Goal: Entertainment & Leisure: Consume media (video, audio)

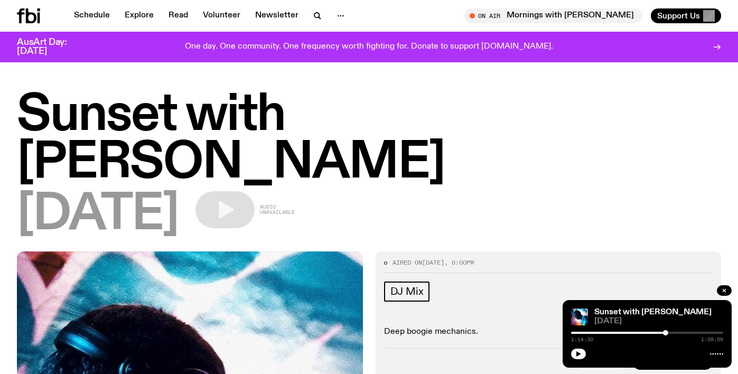
scroll to position [590, 0]
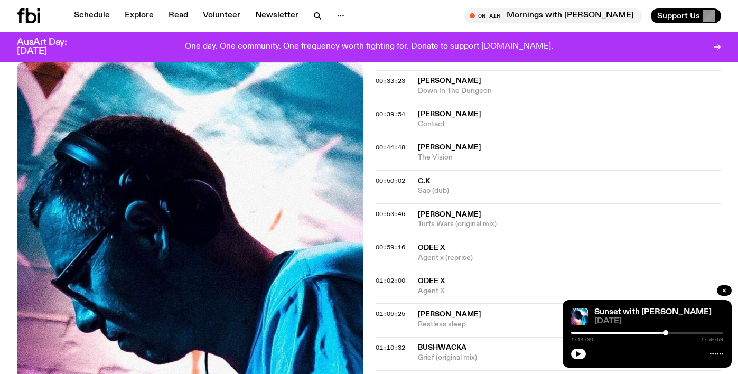
click at [580, 360] on div "Sunset with [PERSON_NAME] [DATE] 1:14:30 1:59:59" at bounding box center [646, 334] width 169 height 68
click at [580, 356] on icon "button" at bounding box center [578, 354] width 6 height 6
drag, startPoint x: 667, startPoint y: 331, endPoint x: 676, endPoint y: 332, distance: 8.5
click at [676, 332] on div "1:14:33 1:59:59" at bounding box center [647, 335] width 152 height 13
click at [676, 332] on div at bounding box center [647, 333] width 152 height 2
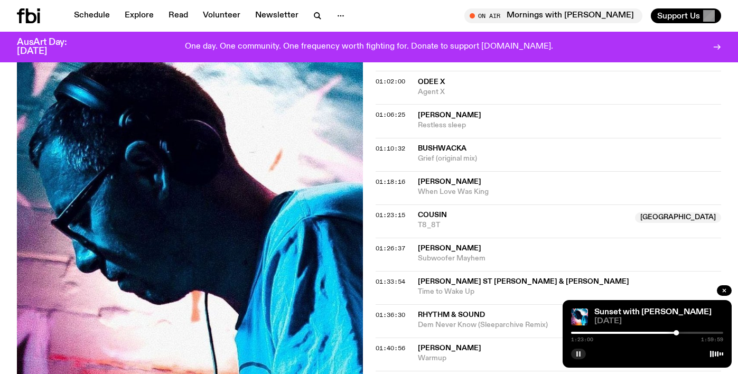
scroll to position [791, 0]
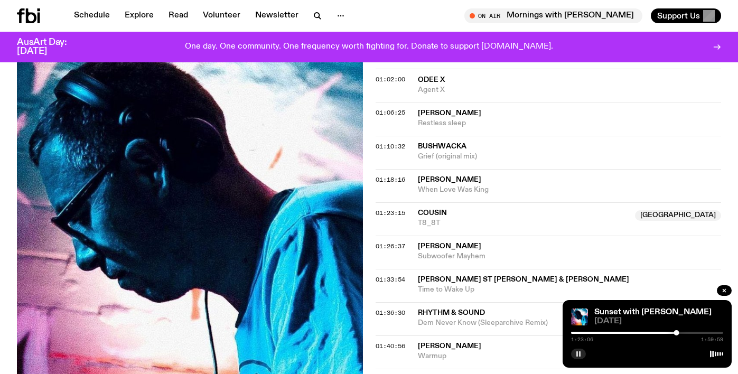
click at [701, 333] on div at bounding box center [647, 333] width 152 height 2
click at [706, 332] on div at bounding box center [647, 333] width 152 height 2
click at [712, 332] on div at bounding box center [647, 333] width 152 height 2
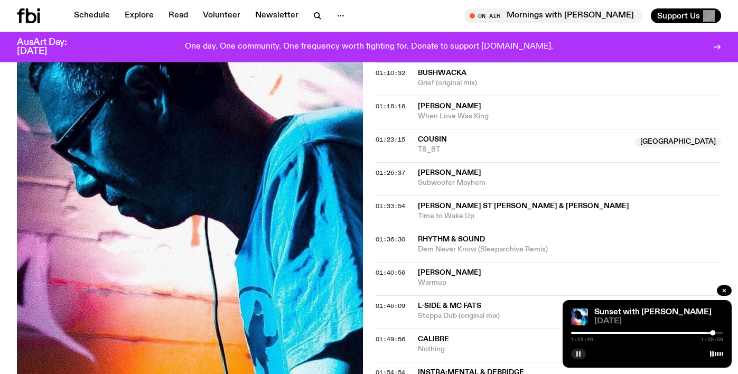
scroll to position [859, 0]
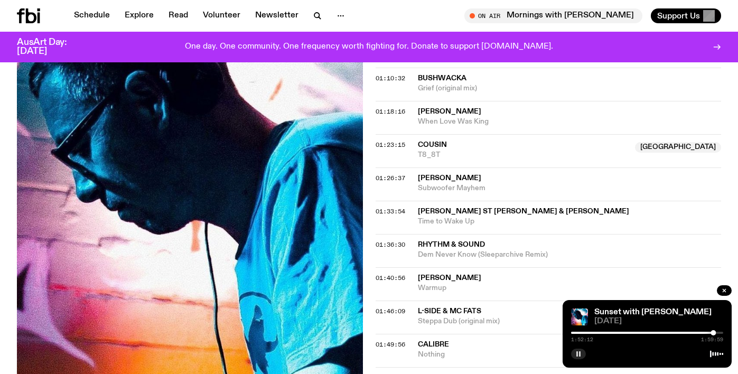
click at [719, 332] on div at bounding box center [647, 333] width 152 height 2
click at [712, 332] on div at bounding box center [643, 333] width 152 height 2
click at [709, 331] on div at bounding box center [708, 332] width 5 height 5
click at [703, 331] on div "1:49:13 1:59:59" at bounding box center [647, 335] width 152 height 13
click at [703, 332] on div at bounding box center [633, 333] width 152 height 2
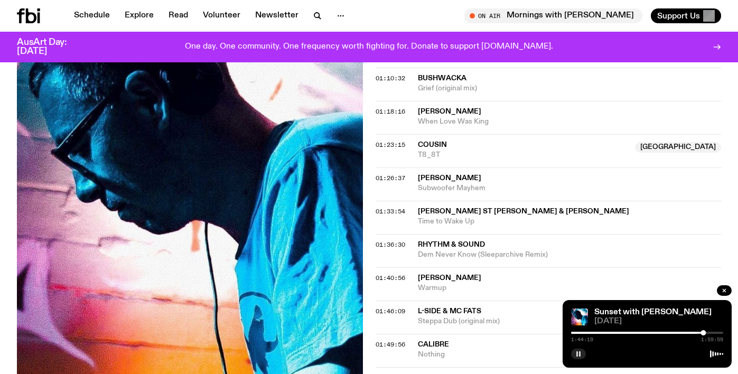
click at [562, 234] on div "01:36:30 Rhythm & Sound Dem Never Know (Sleeparchive Remix)" at bounding box center [548, 250] width 346 height 33
click at [578, 352] on icon "button" at bounding box center [578, 354] width 6 height 6
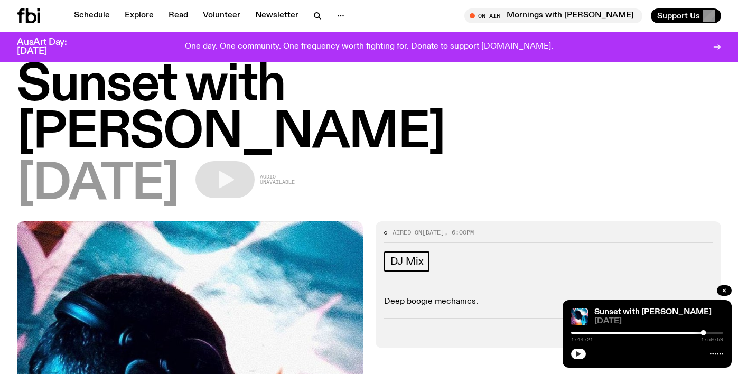
scroll to position [0, 0]
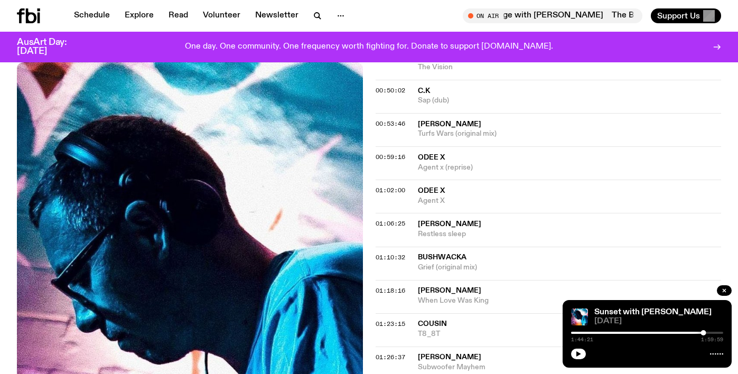
scroll to position [681, 0]
click at [652, 329] on div "1:44:21 1:59:59" at bounding box center [647, 335] width 152 height 13
click at [582, 350] on button "button" at bounding box center [578, 353] width 15 height 11
click at [582, 353] on button "button" at bounding box center [578, 353] width 15 height 11
click at [629, 333] on div at bounding box center [627, 333] width 152 height 2
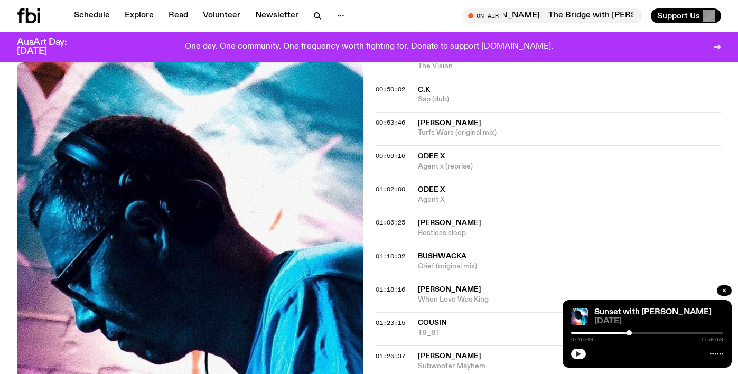
click at [576, 353] on icon "button" at bounding box center [578, 354] width 6 height 6
click at [643, 334] on div "0:46:00 1:59:59" at bounding box center [647, 335] width 152 height 13
click at [644, 332] on div at bounding box center [647, 333] width 152 height 2
click at [657, 333] on div at bounding box center [647, 333] width 152 height 2
click at [669, 332] on div at bounding box center [647, 333] width 152 height 2
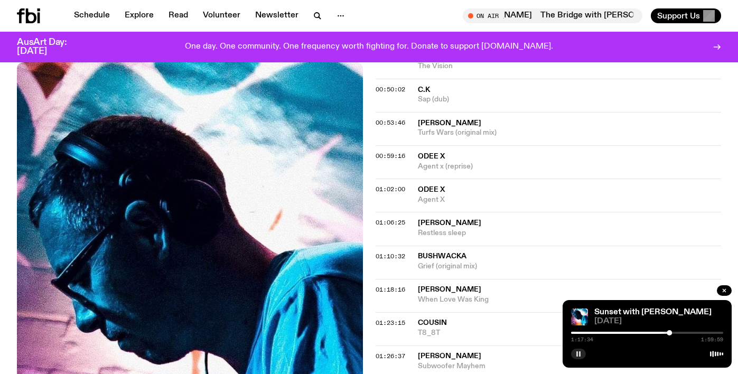
click at [676, 333] on div at bounding box center [647, 333] width 152 height 2
click at [683, 333] on div at bounding box center [647, 333] width 152 height 2
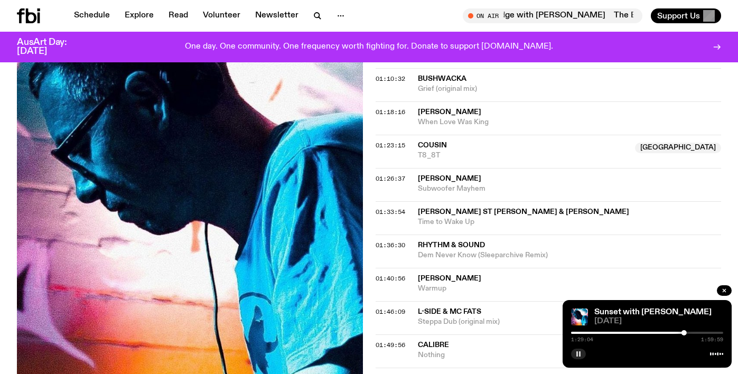
scroll to position [860, 0]
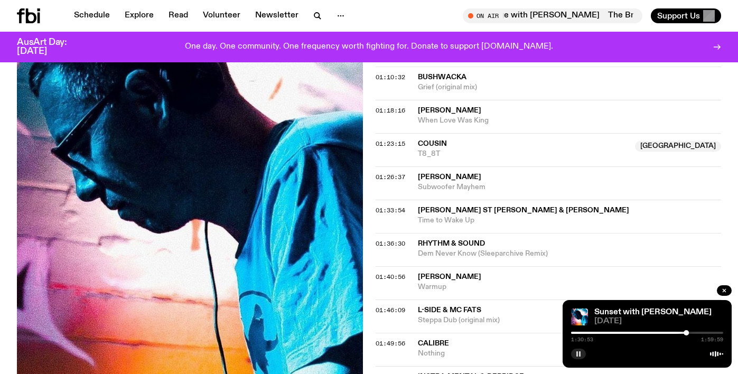
click at [580, 355] on icon "button" at bounding box center [578, 354] width 6 height 6
